Goal: Information Seeking & Learning: Understand process/instructions

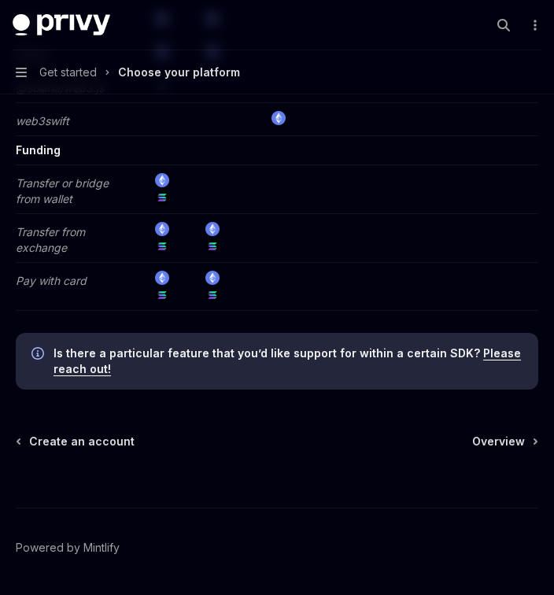
scroll to position [3311, 0]
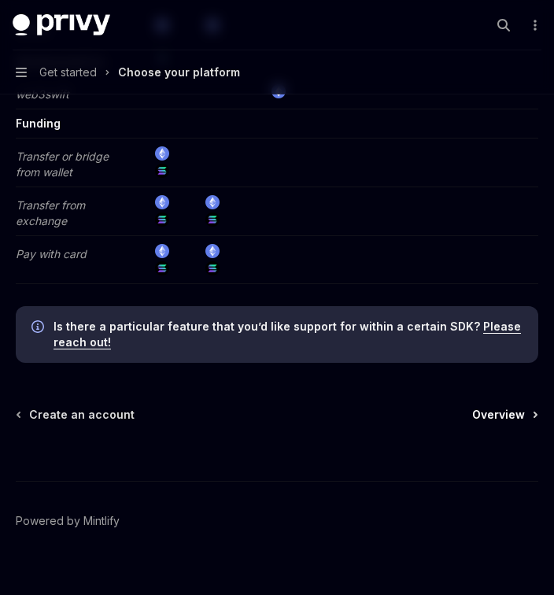
click at [504, 407] on span "Overview" at bounding box center [498, 415] width 53 height 16
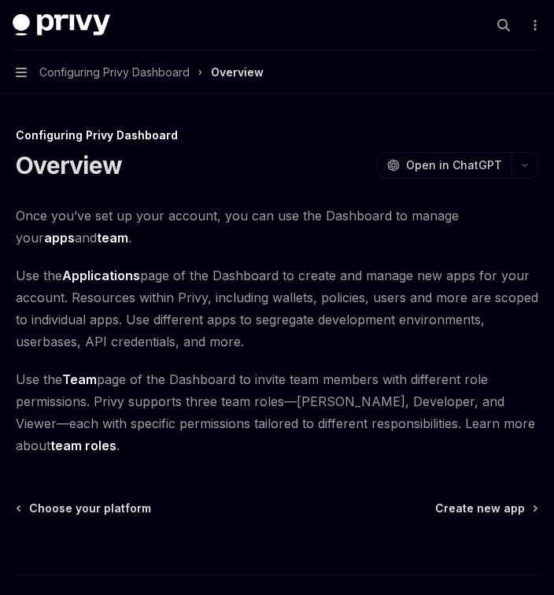
scroll to position [116, 0]
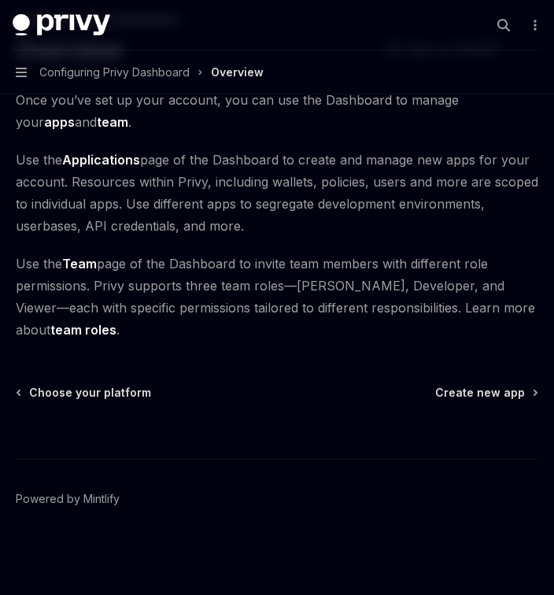
click at [437, 397] on div "Choose your platform Create new app" at bounding box center [277, 393] width 522 height 16
click at [468, 391] on span "Create new app" at bounding box center [480, 393] width 90 height 16
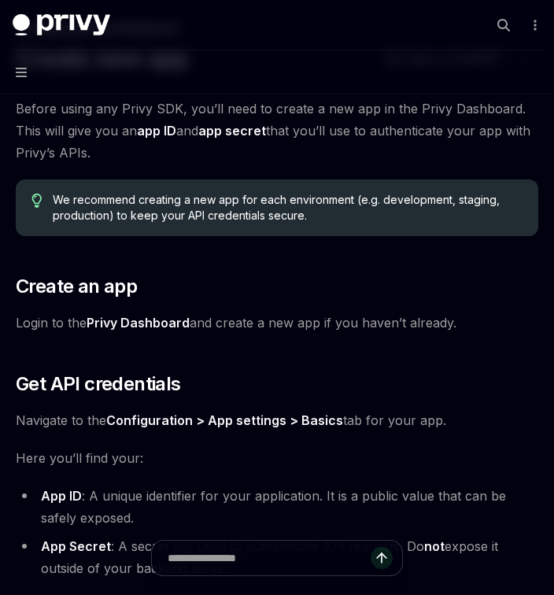
scroll to position [110, 0]
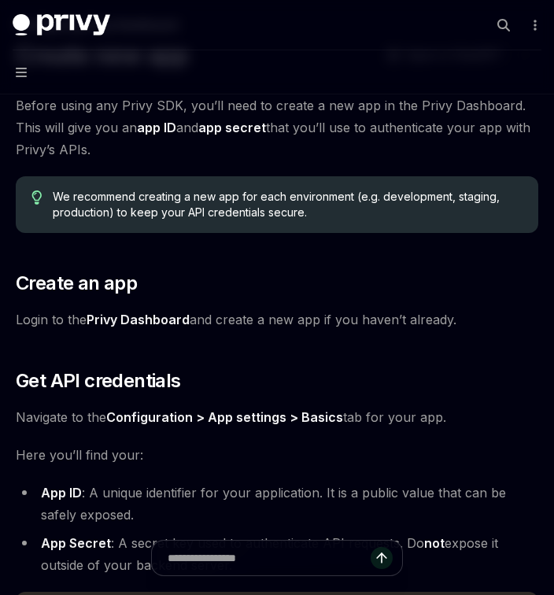
click at [131, 325] on link "Privy Dashboard" at bounding box center [138, 320] width 103 height 17
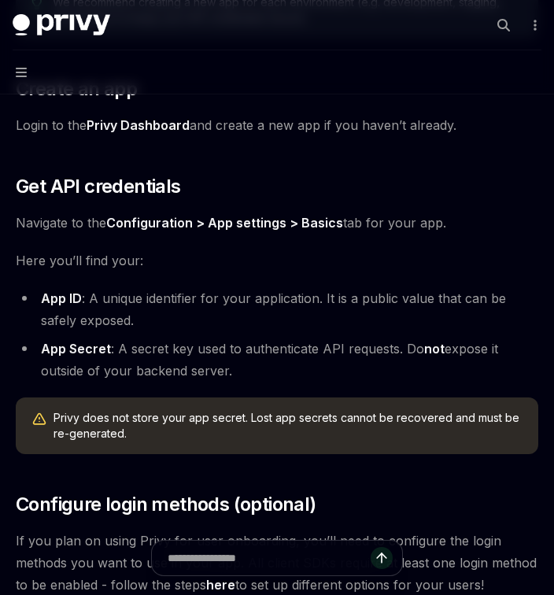
scroll to position [305, 0]
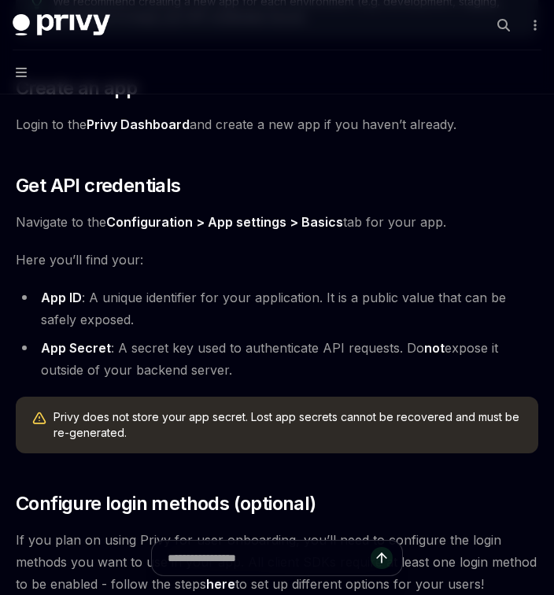
click at [316, 224] on link "Configuration > App settings > Basics" at bounding box center [224, 222] width 237 height 17
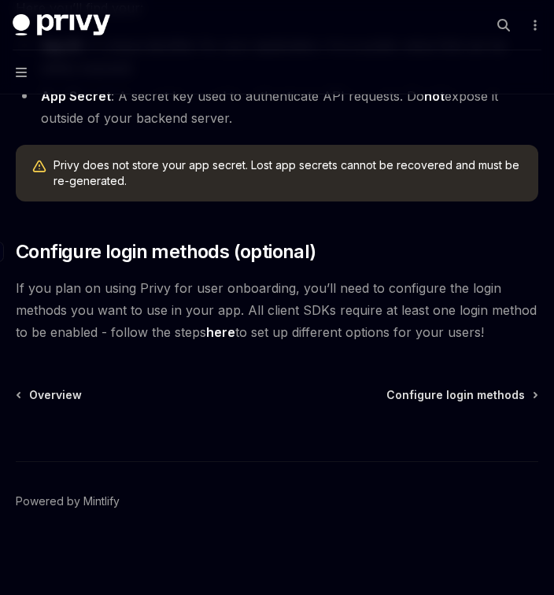
scroll to position [559, 0]
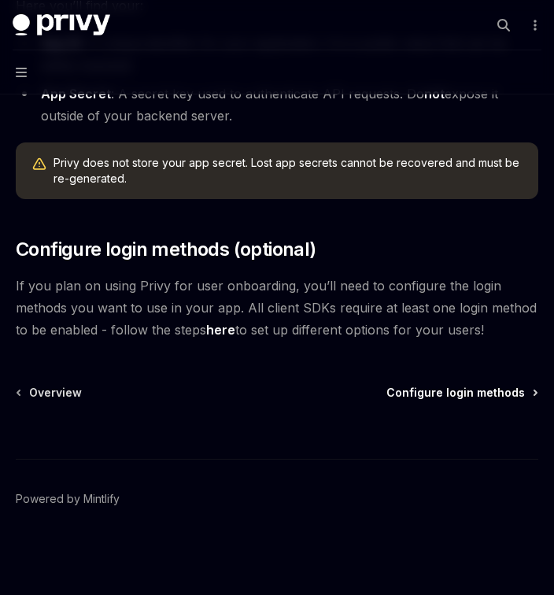
click at [482, 391] on span "Configure login methods" at bounding box center [455, 393] width 138 height 16
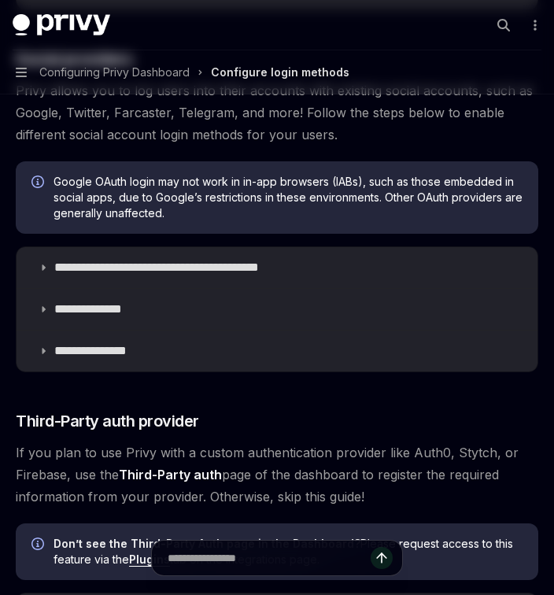
type textarea "*"
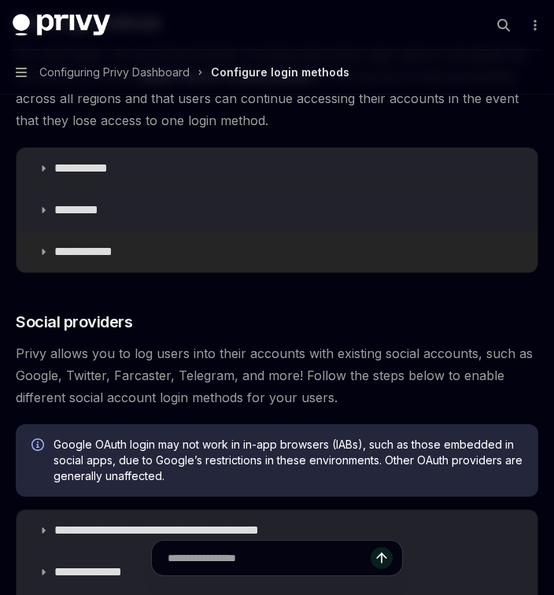
scroll to position [297, 0]
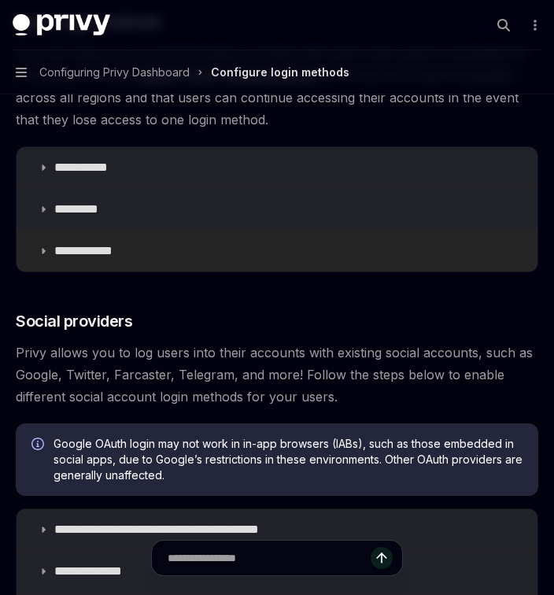
click at [43, 249] on icon at bounding box center [43, 250] width 9 height 9
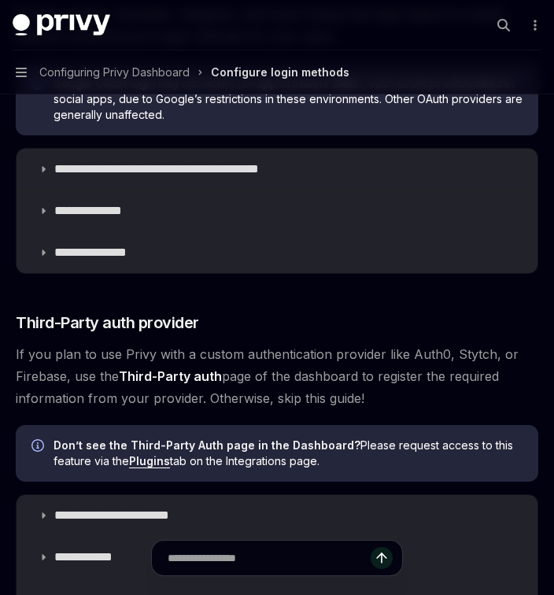
scroll to position [1129, 0]
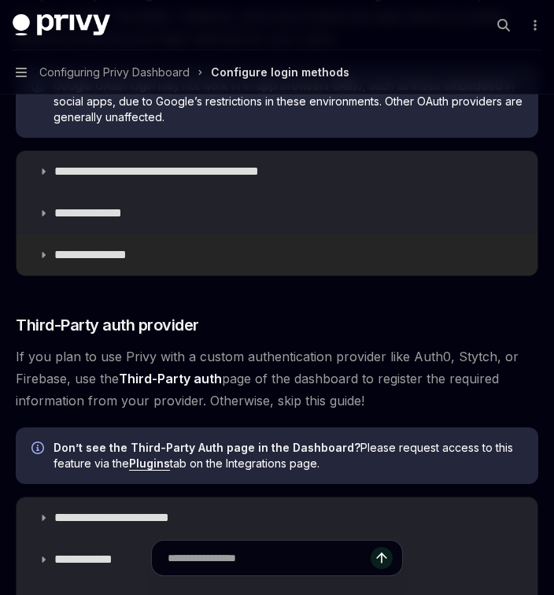
click at [45, 257] on icon at bounding box center [43, 254] width 9 height 9
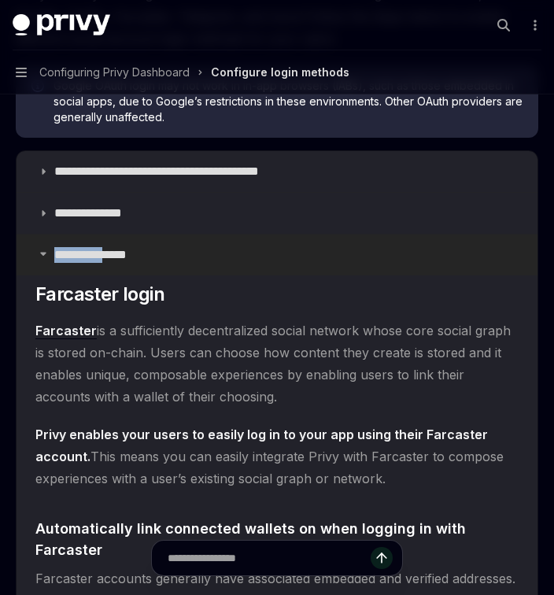
click at [45, 257] on icon at bounding box center [43, 253] width 9 height 9
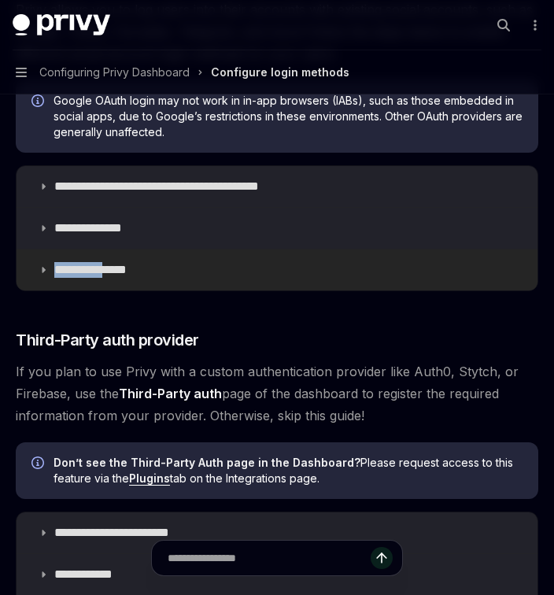
scroll to position [1113, 0]
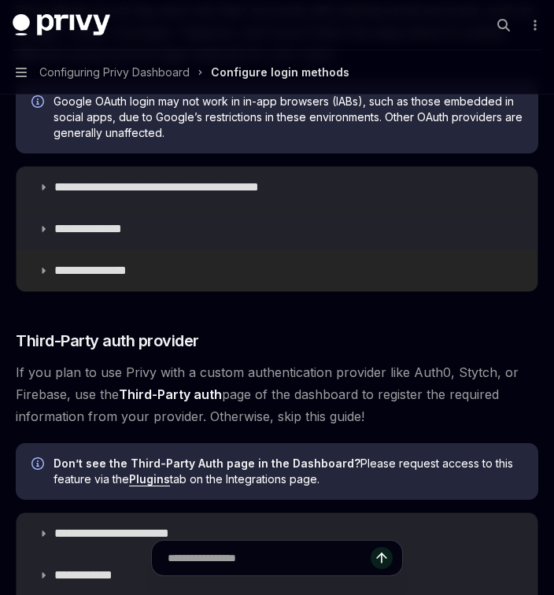
click at [47, 268] on icon at bounding box center [43, 270] width 9 height 9
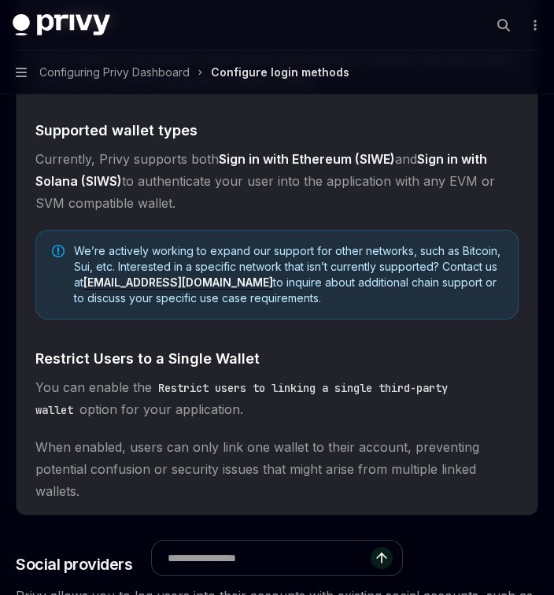
scroll to position [443, 0]
